Goal: Find specific page/section: Find specific page/section

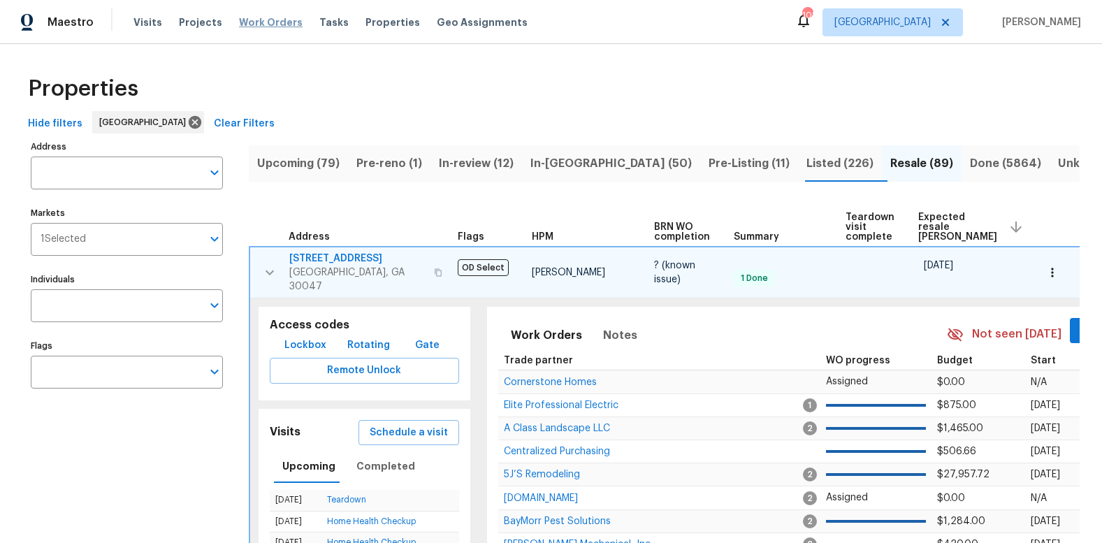
scroll to position [109, 0]
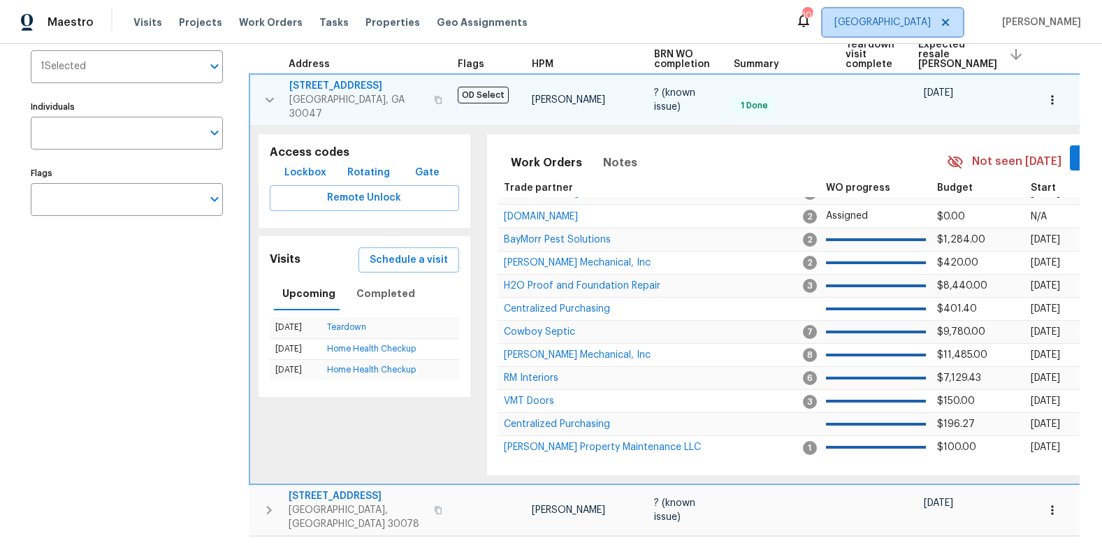
drag, startPoint x: 917, startPoint y: 22, endPoint x: 924, endPoint y: 23, distance: 7.1
click at [917, 22] on span "[GEOGRAPHIC_DATA]" at bounding box center [893, 22] width 141 height 28
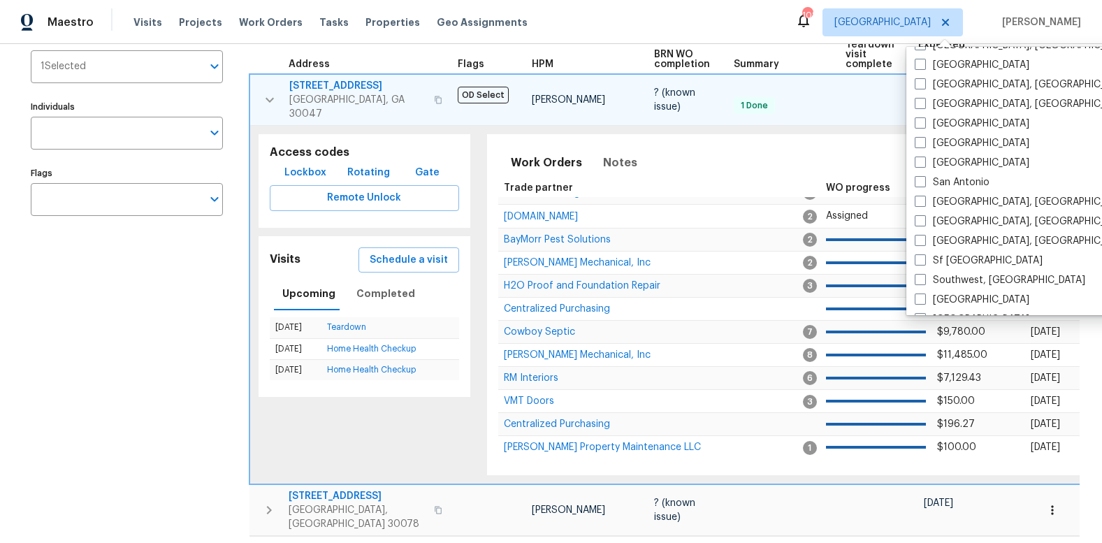
scroll to position [956, 0]
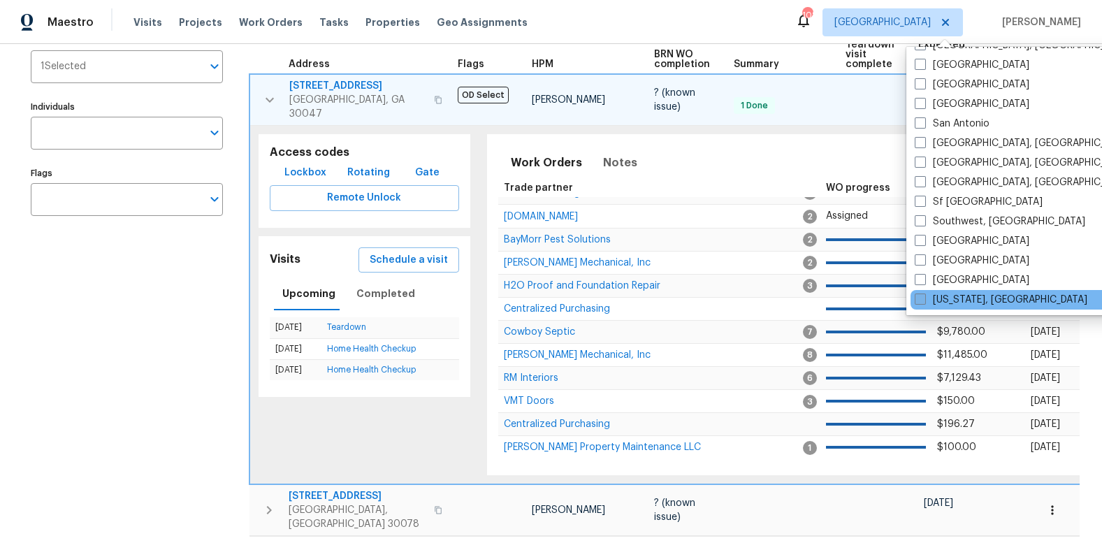
click at [921, 296] on span at bounding box center [920, 299] width 11 height 11
click at [921, 296] on input "[US_STATE], [GEOGRAPHIC_DATA]" at bounding box center [919, 297] width 9 height 9
checkbox input "true"
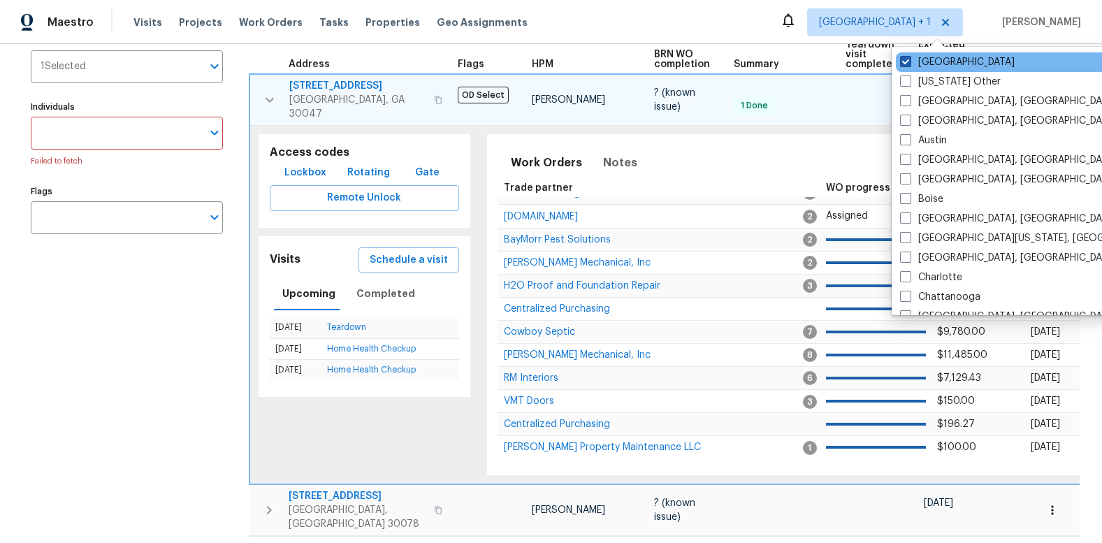
click at [907, 62] on span at bounding box center [905, 61] width 11 height 11
click at [907, 62] on input "[GEOGRAPHIC_DATA]" at bounding box center [904, 59] width 9 height 9
checkbox input "false"
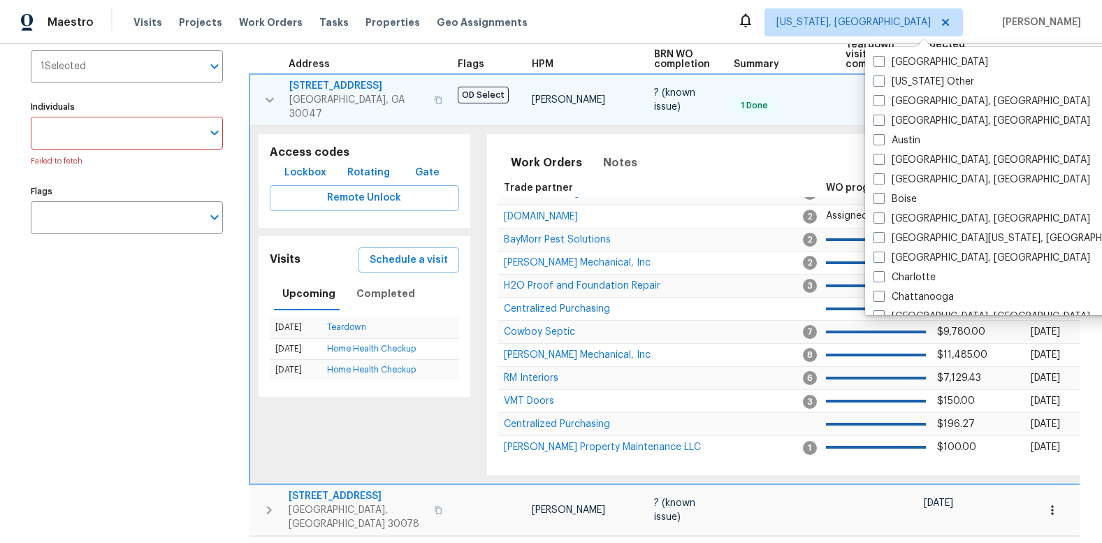
click at [615, 23] on div "Maestro Visits Projects Work Orders Tasks Properties Geo Assignments [US_STATE]…" at bounding box center [551, 22] width 1102 height 44
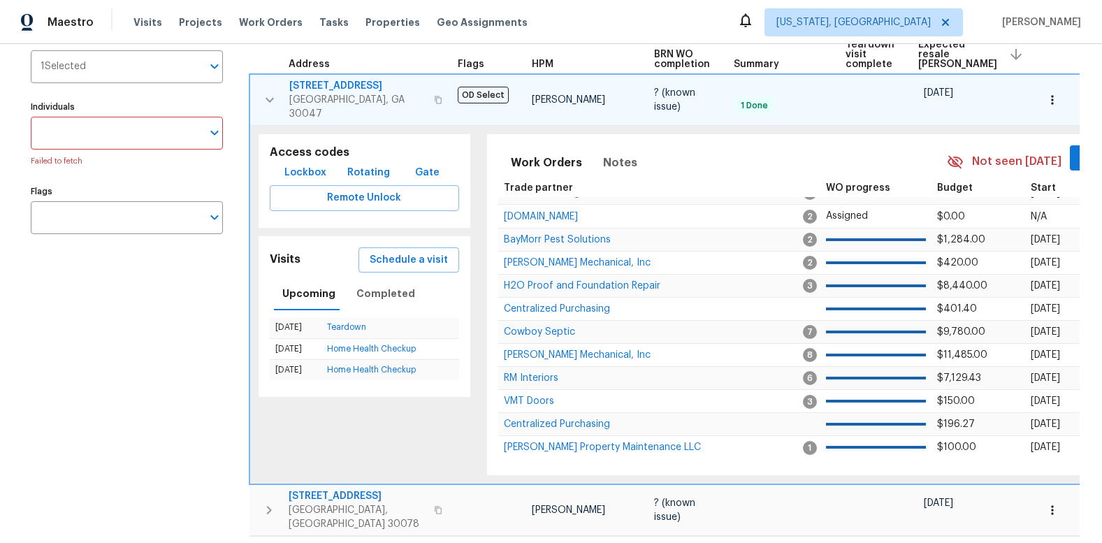
click at [401, 21] on div "Visits Projects Work Orders Tasks Properties Geo Assignments" at bounding box center [339, 22] width 411 height 28
click at [387, 23] on span "Properties" at bounding box center [393, 22] width 55 height 14
click at [322, 22] on span "Tasks" at bounding box center [333, 22] width 29 height 10
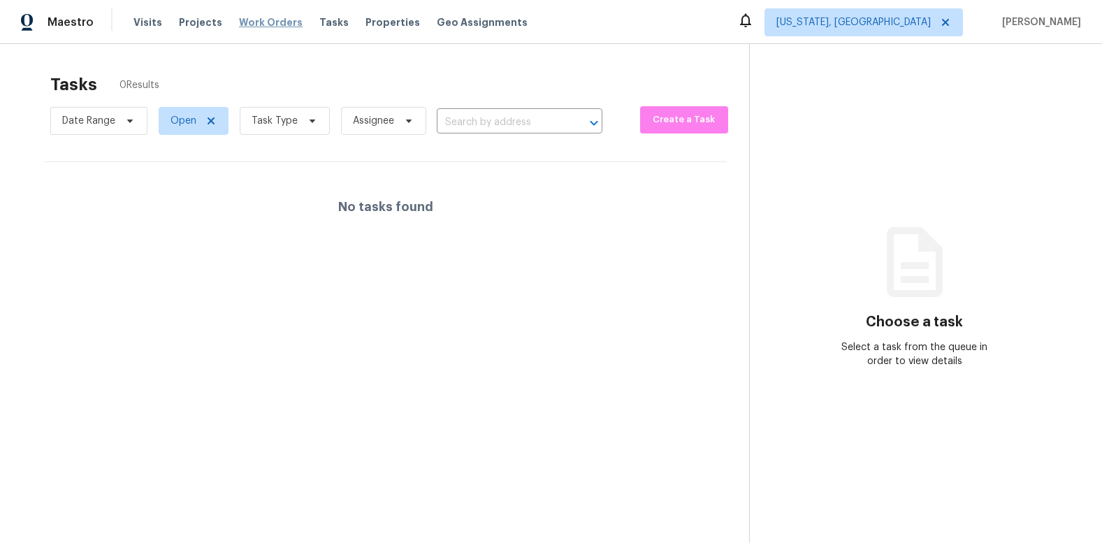
click at [268, 25] on span "Work Orders" at bounding box center [271, 22] width 64 height 14
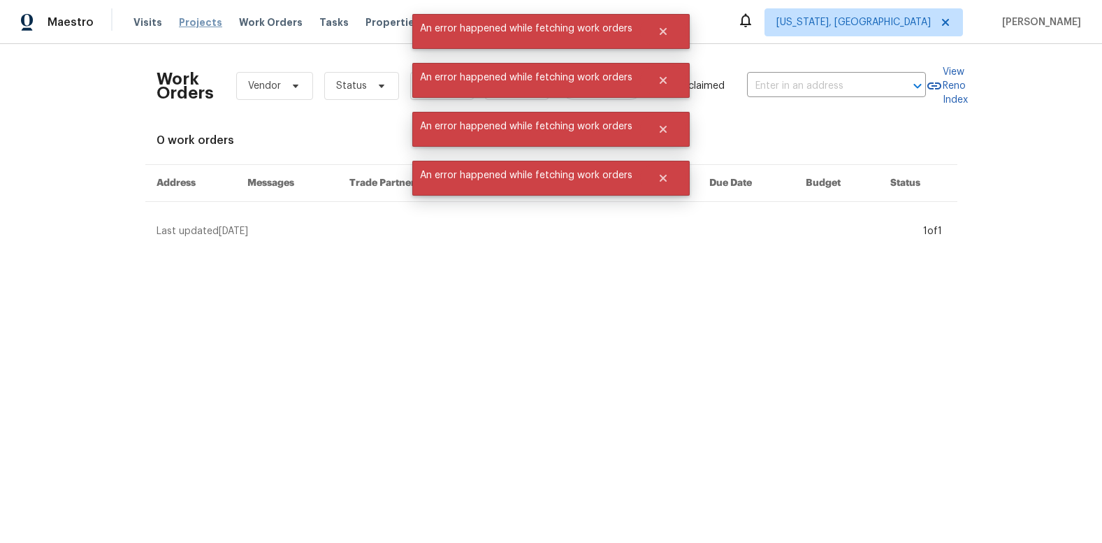
click at [204, 24] on span "Projects" at bounding box center [200, 22] width 43 height 14
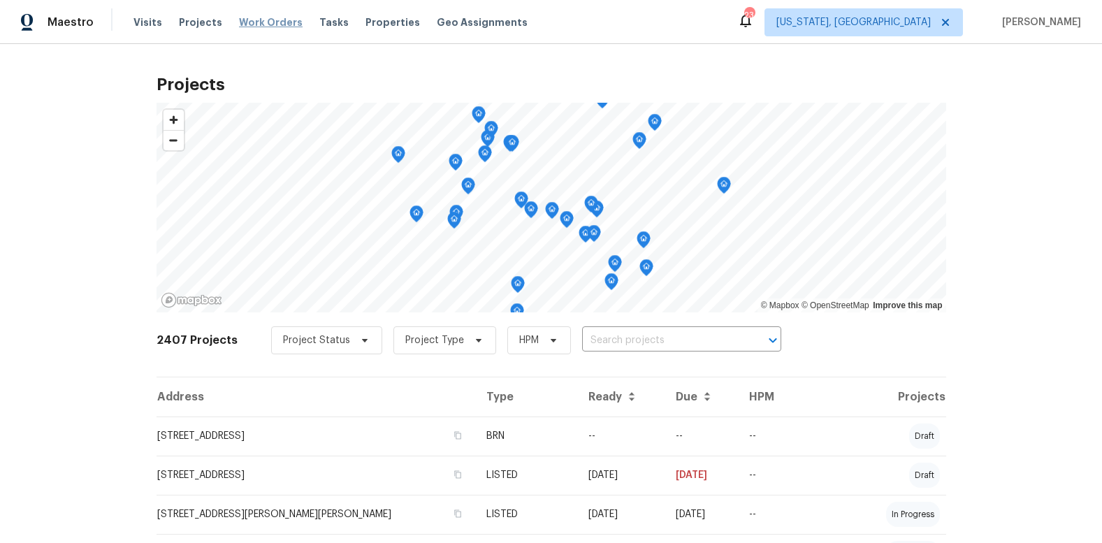
click at [266, 20] on span "Work Orders" at bounding box center [271, 22] width 64 height 14
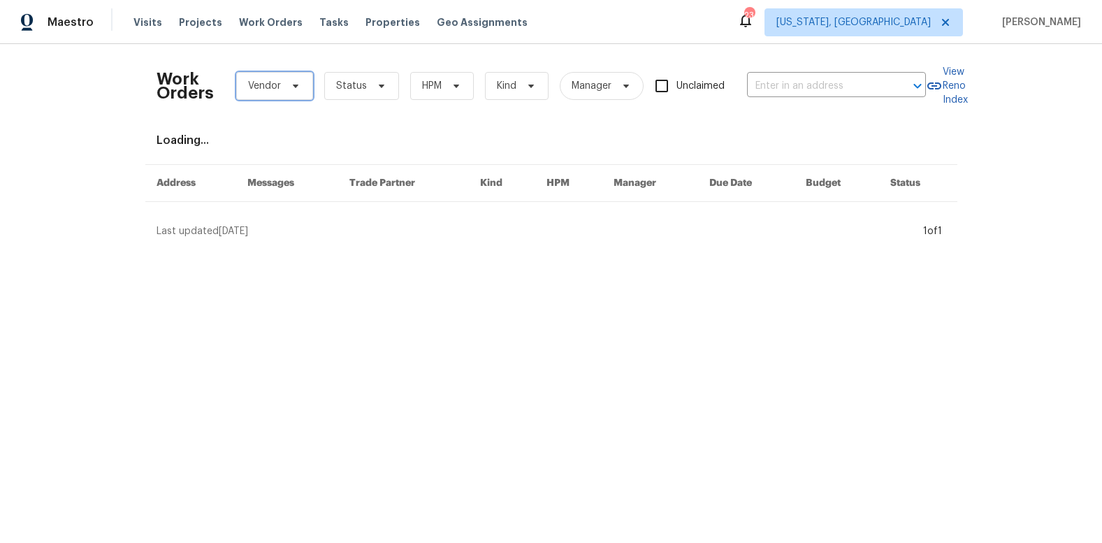
click at [294, 87] on icon at bounding box center [295, 85] width 11 height 11
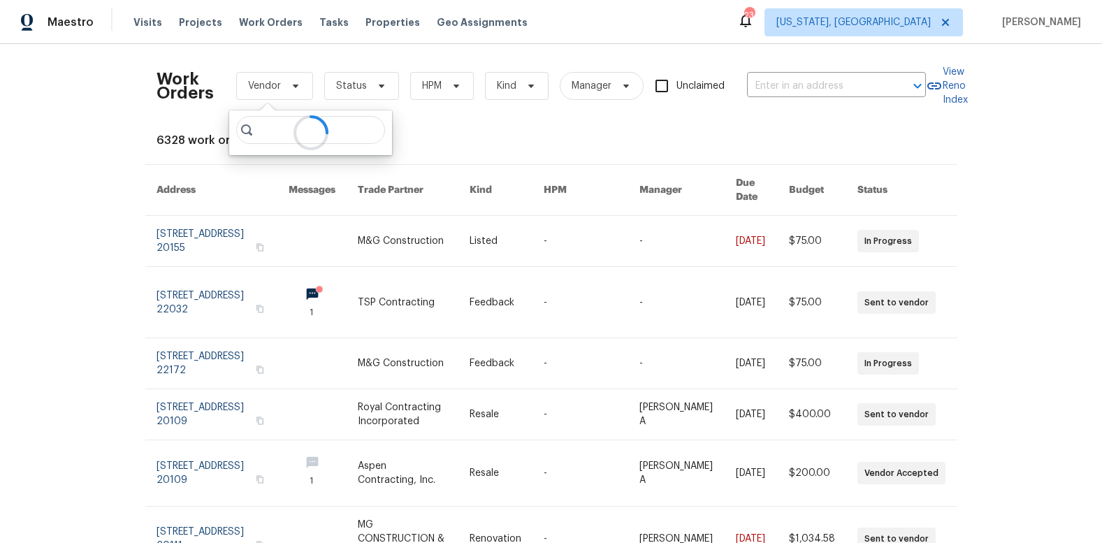
click at [279, 131] on div at bounding box center [310, 132] width 163 height 45
click at [358, 131] on div at bounding box center [310, 132] width 163 height 45
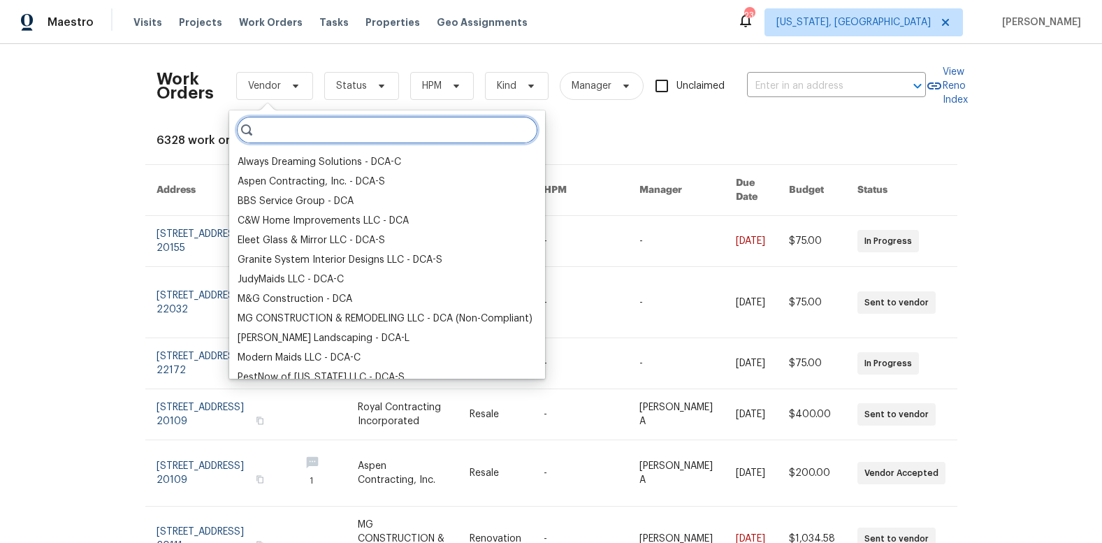
click at [358, 131] on input "search" at bounding box center [387, 130] width 302 height 28
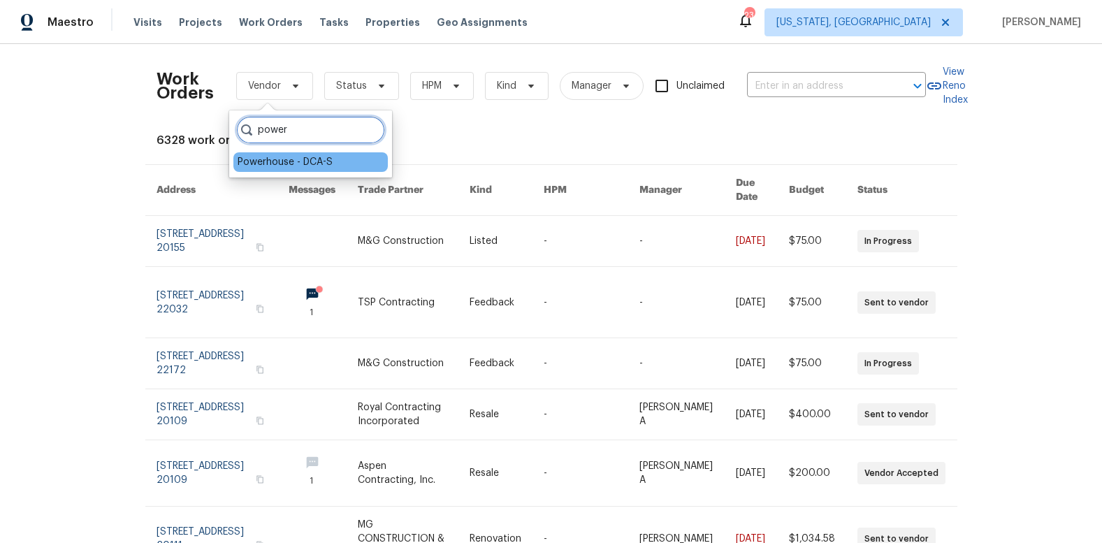
type input "power"
click at [280, 165] on div "Powerhouse - DCA-S" at bounding box center [285, 162] width 95 height 14
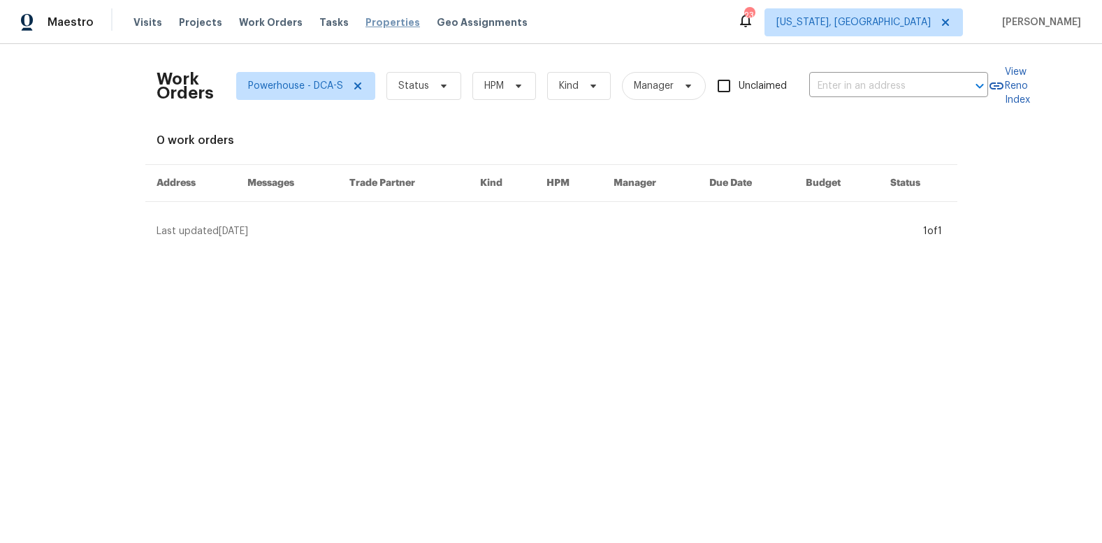
click at [367, 24] on span "Properties" at bounding box center [393, 22] width 55 height 14
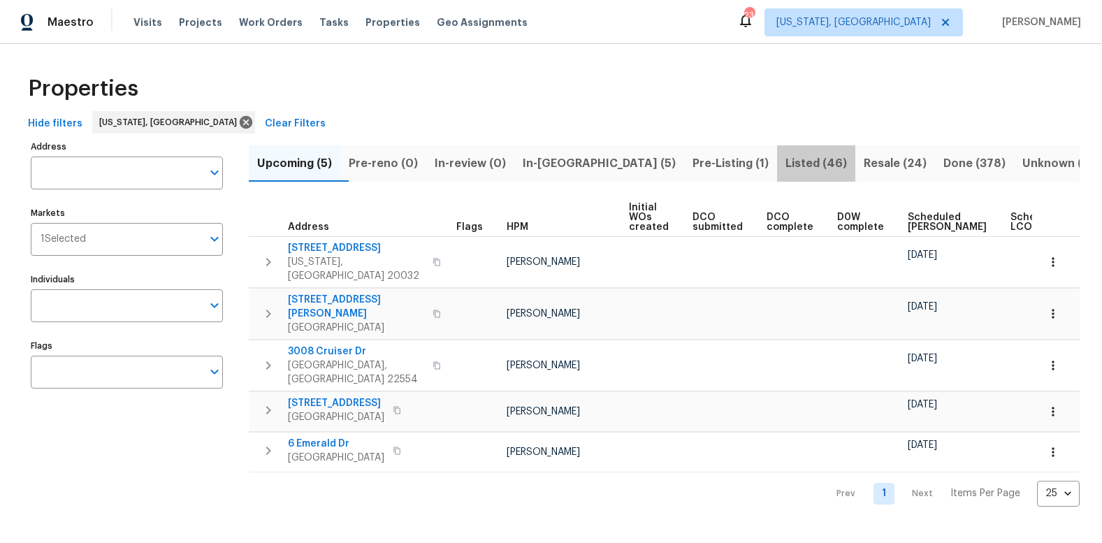
click at [786, 164] on span "Listed (46)" at bounding box center [817, 164] width 62 height 20
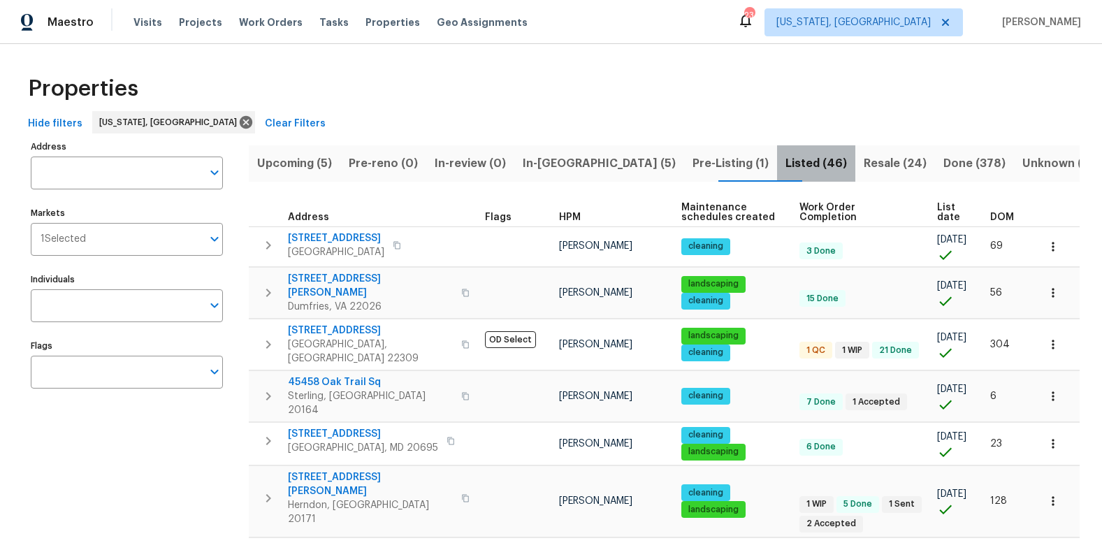
click at [786, 164] on span "Listed (46)" at bounding box center [817, 164] width 62 height 20
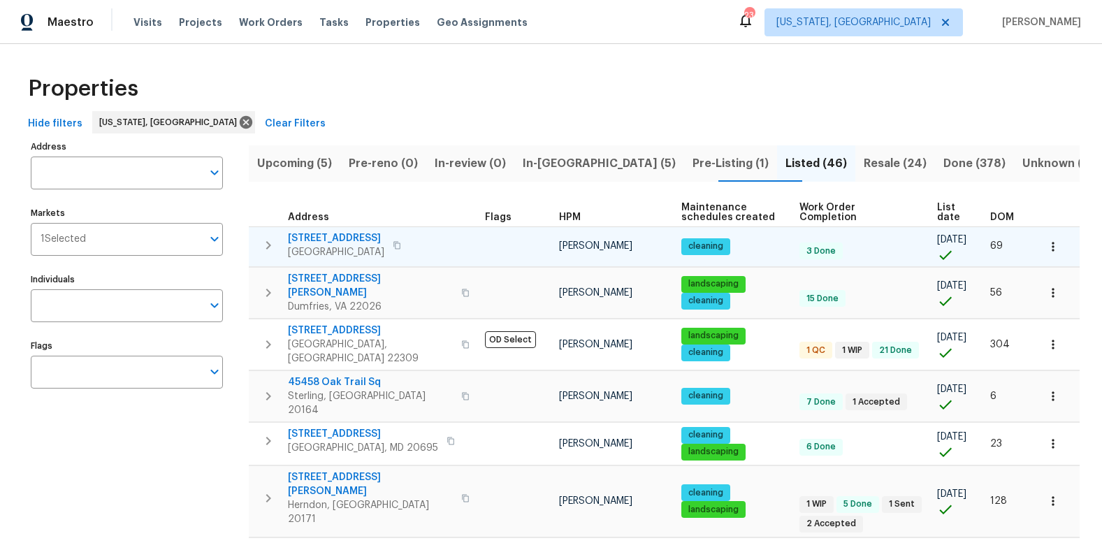
click at [268, 244] on icon "button" at bounding box center [268, 245] width 5 height 8
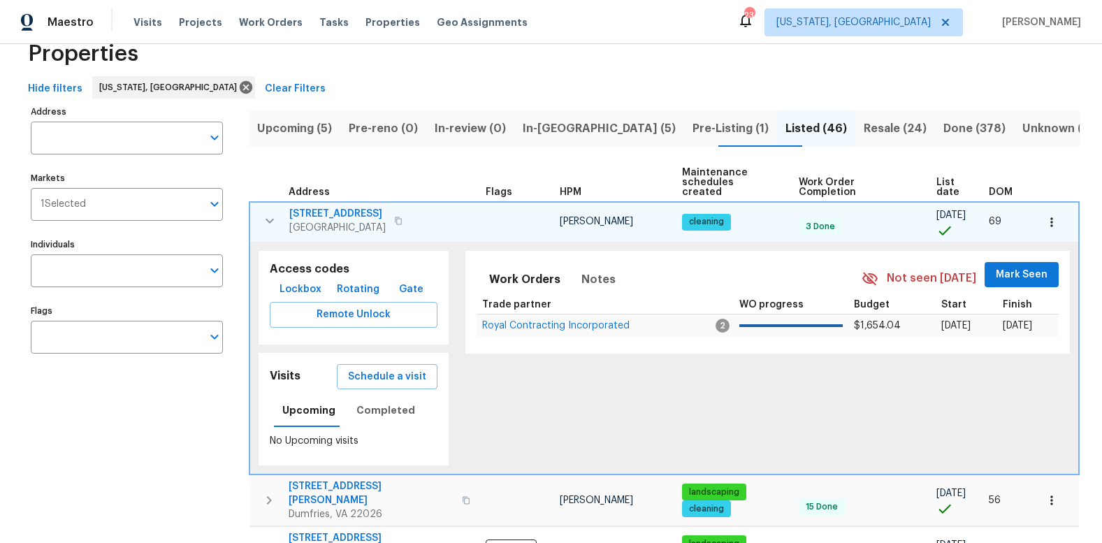
scroll to position [36, 0]
click at [380, 401] on span "Completed" at bounding box center [386, 409] width 59 height 17
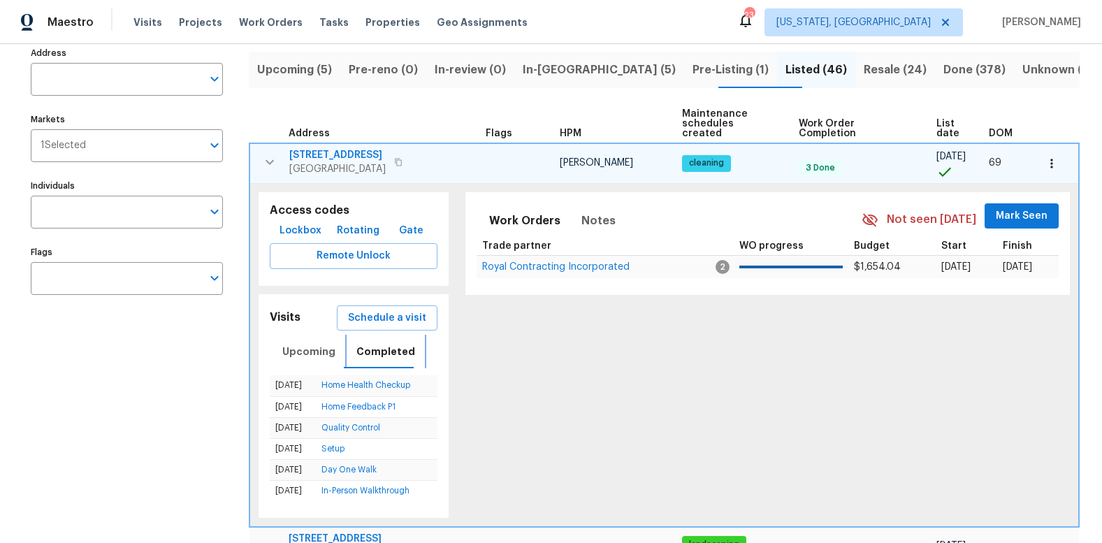
scroll to position [56, 0]
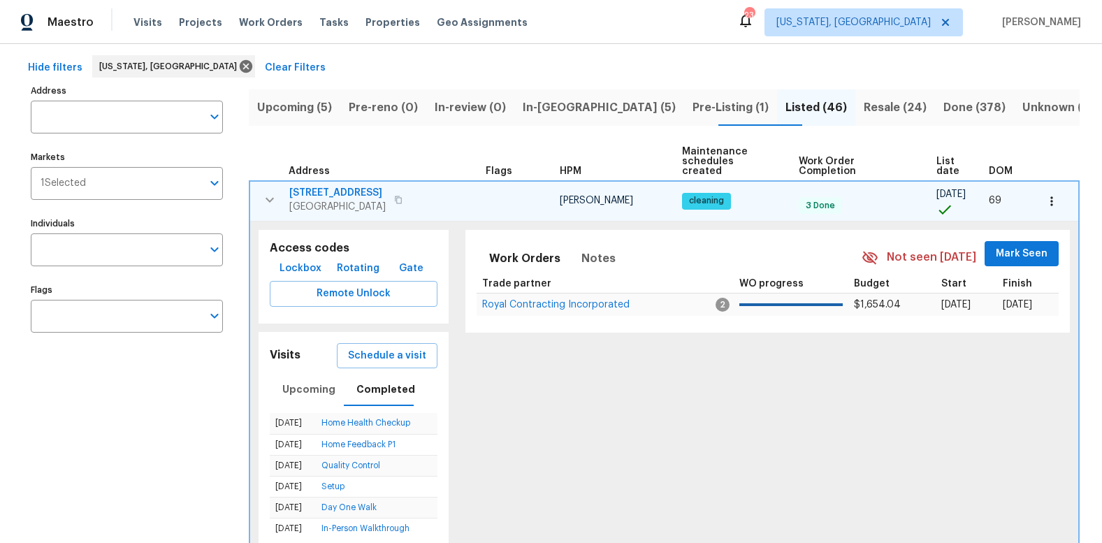
click at [271, 192] on icon "button" at bounding box center [269, 200] width 17 height 17
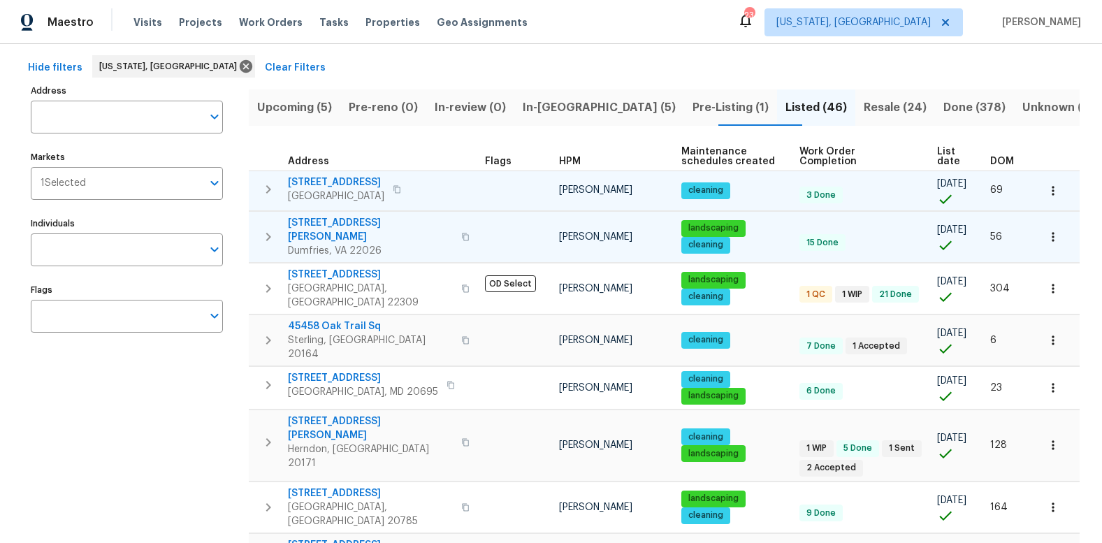
click at [268, 233] on icon "button" at bounding box center [268, 237] width 5 height 8
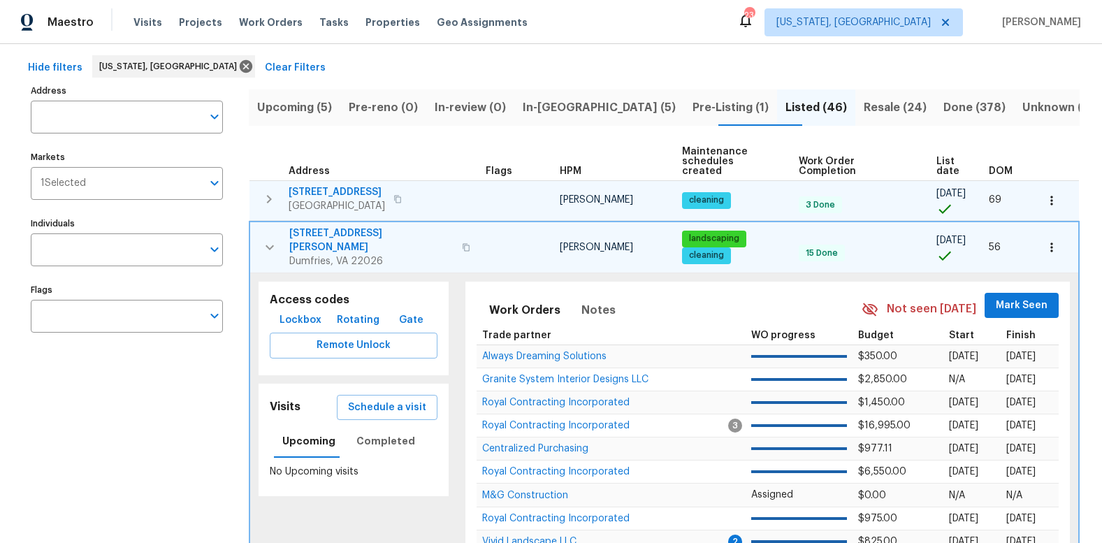
click at [684, 233] on span "landscaping" at bounding box center [715, 239] width 62 height 12
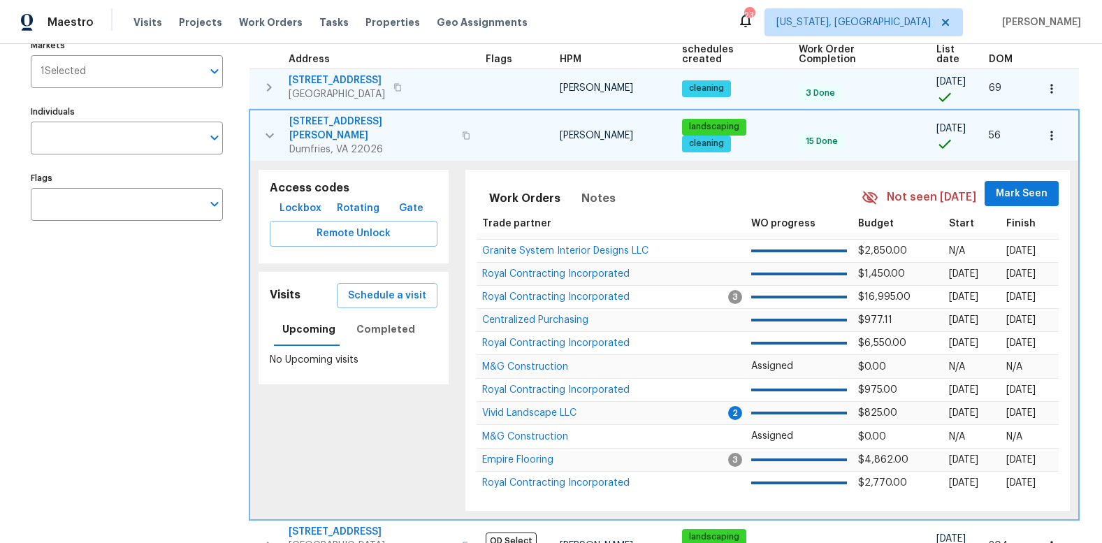
scroll to position [137, 0]
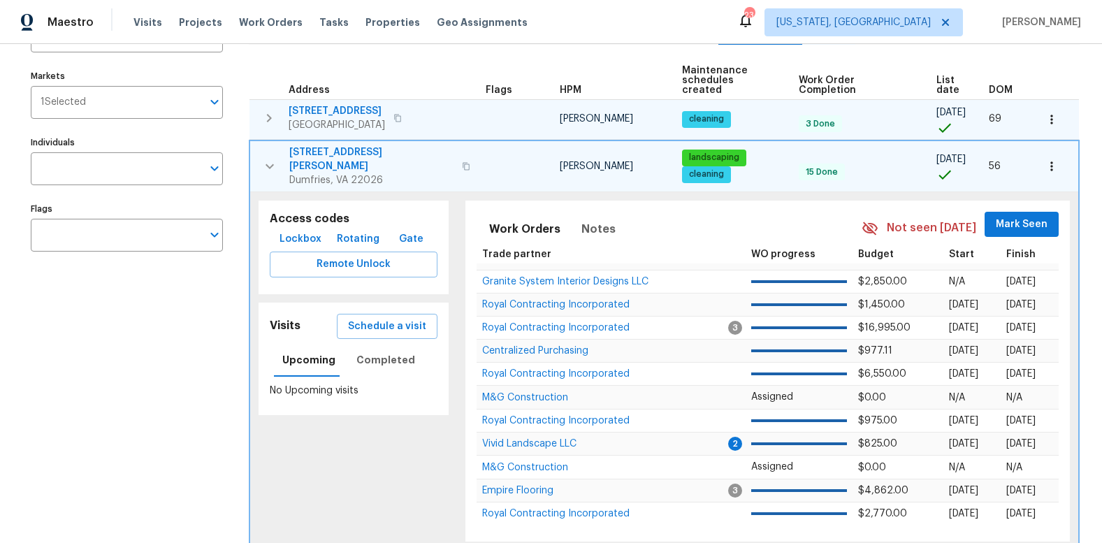
click at [462, 162] on icon "button" at bounding box center [466, 166] width 8 height 8
click at [340, 145] on span "4160 Nichols Ct" at bounding box center [371, 159] width 164 height 28
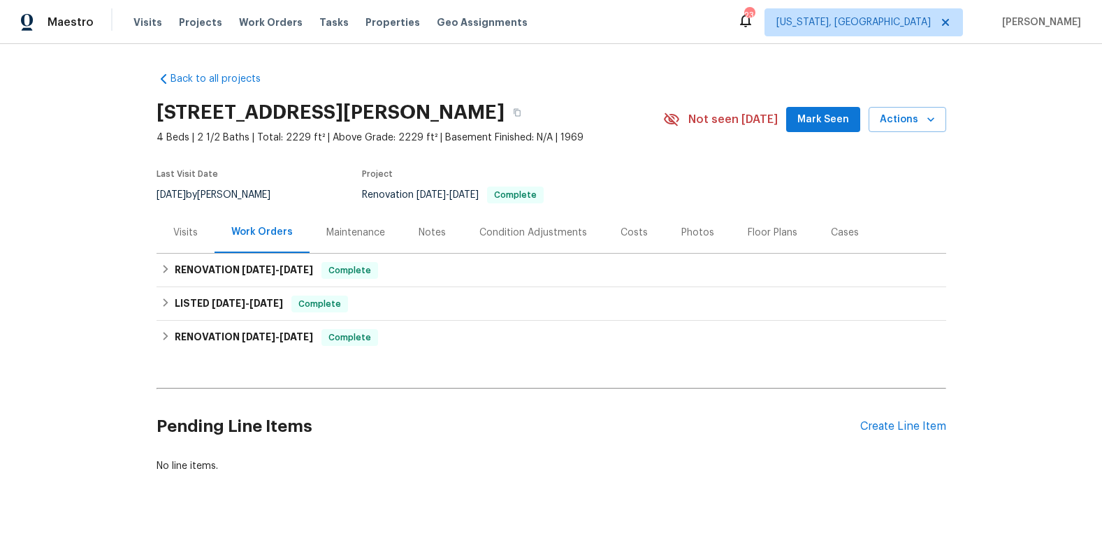
click at [366, 234] on div "Maintenance" at bounding box center [355, 233] width 59 height 14
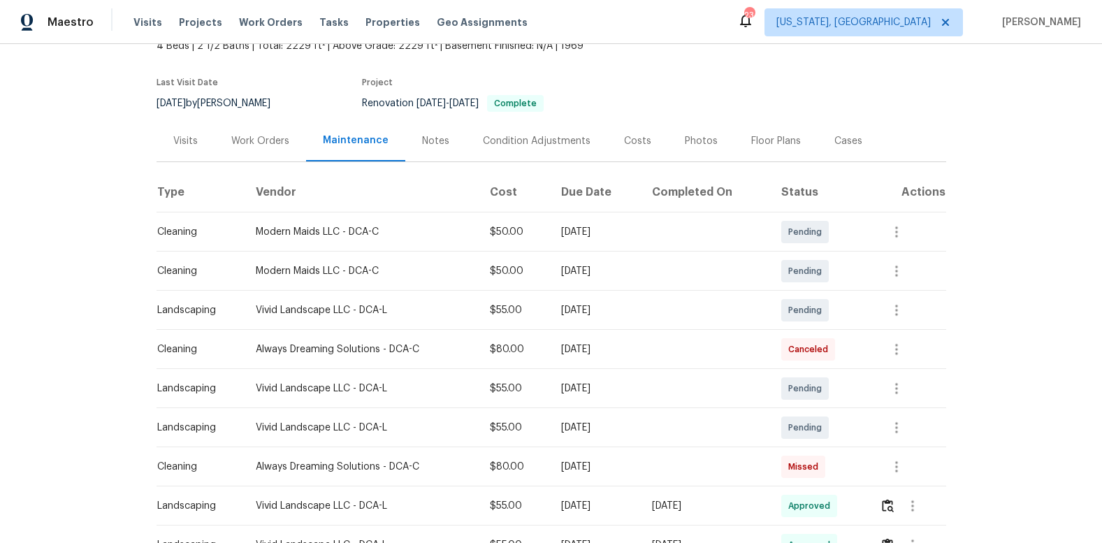
scroll to position [92, 0]
click at [410, 316] on div "Vivid Landscape LLC - DCA-L" at bounding box center [361, 310] width 211 height 14
